Goal: Task Accomplishment & Management: Manage account settings

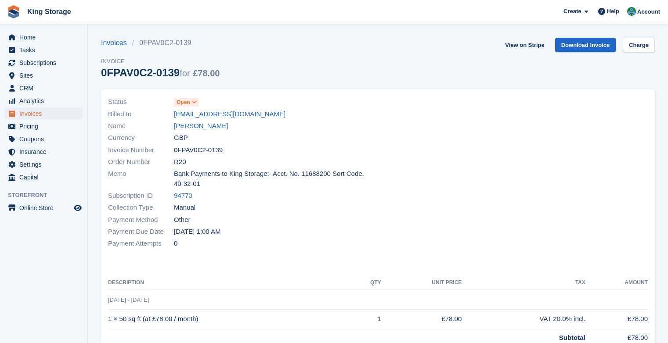
scroll to position [5, 0]
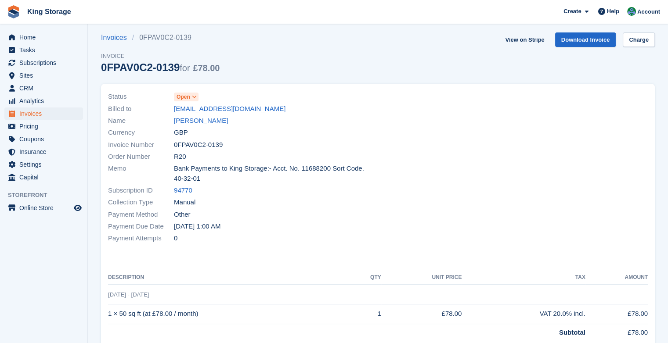
click at [193, 99] on icon at bounding box center [194, 96] width 5 height 5
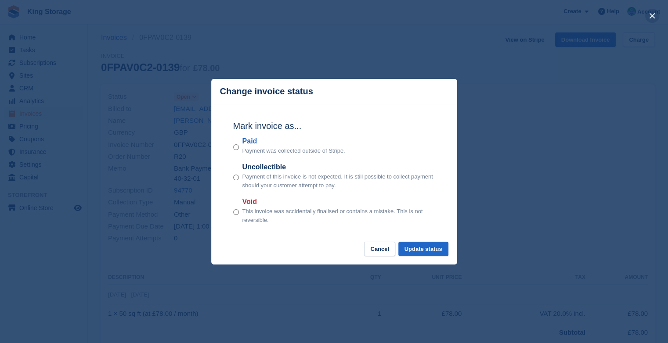
click at [650, 17] on button "close" at bounding box center [652, 16] width 14 height 14
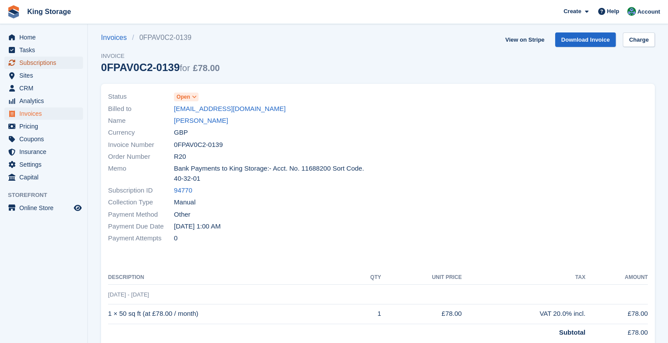
click at [49, 64] on span "Subscriptions" at bounding box center [45, 63] width 53 height 12
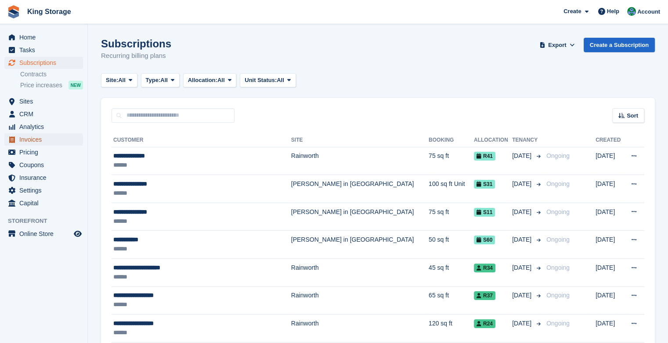
click at [30, 137] on span "Invoices" at bounding box center [45, 139] width 53 height 12
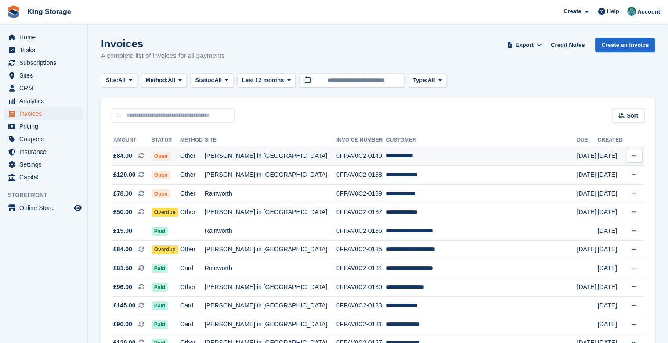
click at [336, 153] on td "0FPAV0C2-0140" at bounding box center [361, 156] width 50 height 19
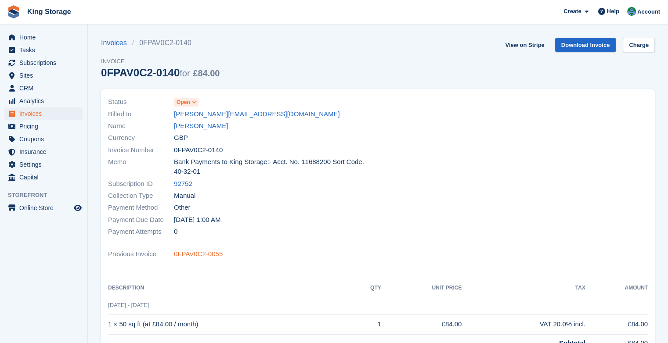
click at [194, 252] on link "0FPAV0C2-0055" at bounding box center [198, 254] width 49 height 10
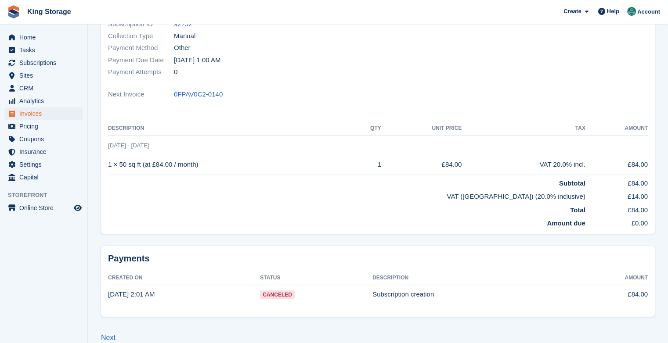
scroll to position [172, 0]
